Goal: Task Accomplishment & Management: Manage account settings

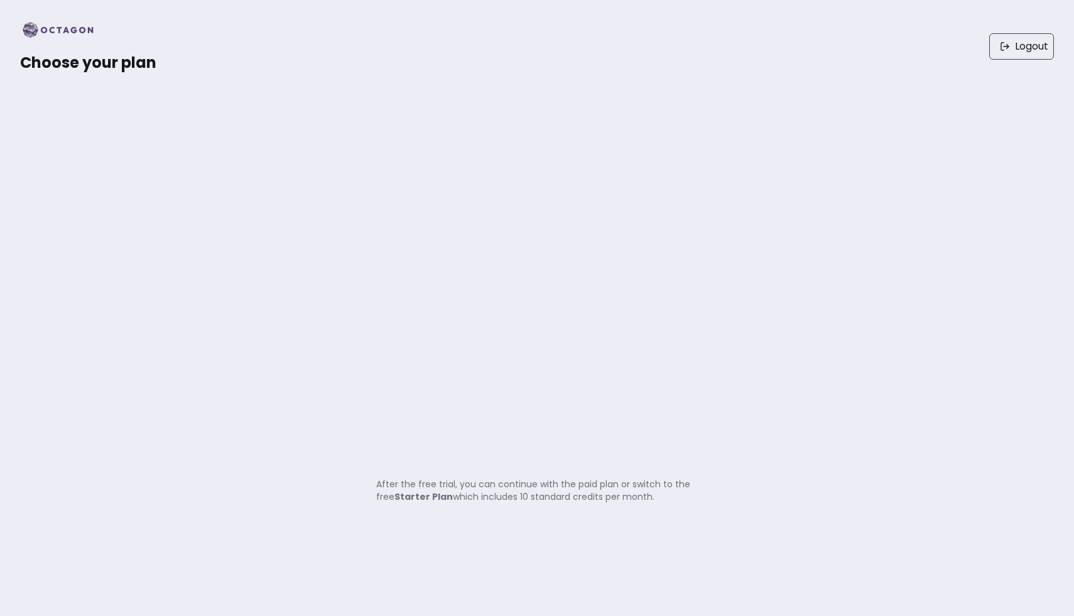
click at [422, 495] on strong "Starter Plan" at bounding box center [424, 497] width 58 height 13
click at [998, 52] on link "Logout" at bounding box center [1022, 46] width 65 height 26
